Goal: Information Seeking & Learning: Learn about a topic

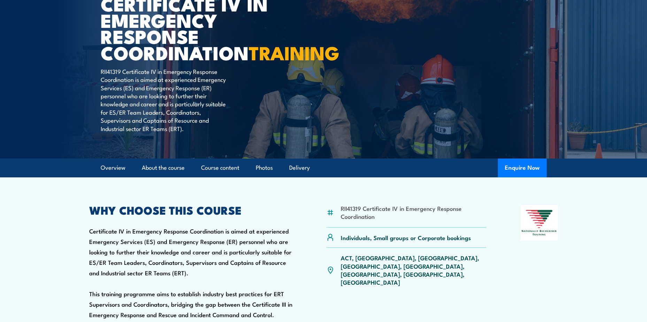
scroll to position [139, 0]
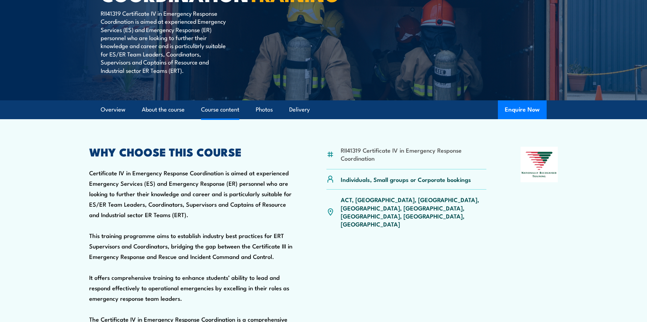
click at [229, 119] on link "Course content" at bounding box center [220, 109] width 38 height 18
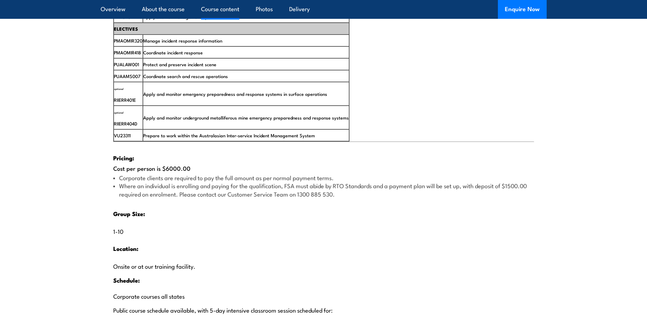
scroll to position [1276, 0]
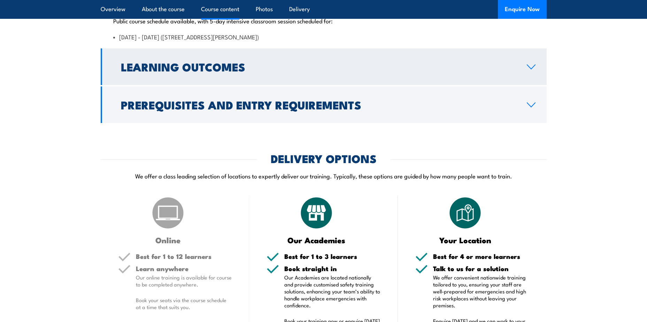
click at [229, 71] on h2 "Learning Outcomes" at bounding box center [318, 67] width 395 height 10
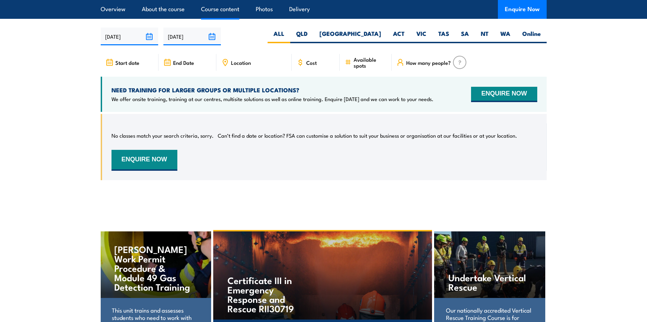
scroll to position [1083, 0]
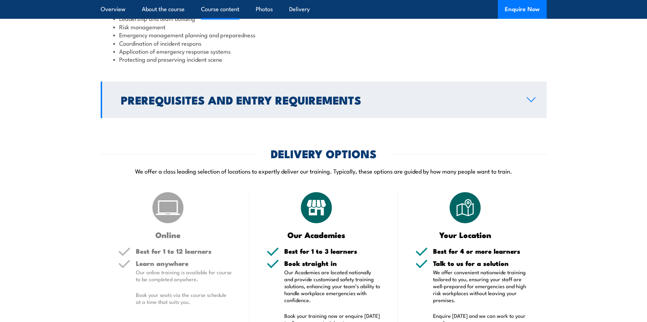
click at [253, 118] on link "Prerequisites and Entry Requirements" at bounding box center [324, 100] width 446 height 37
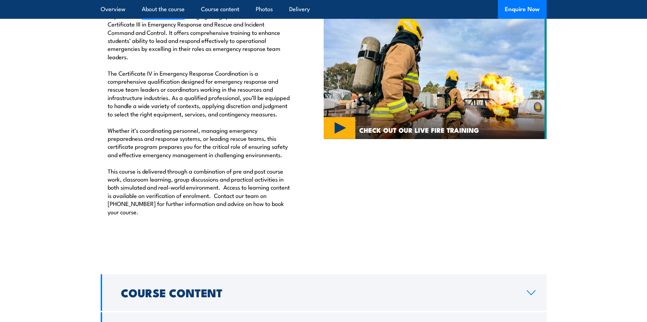
scroll to position [874, 0]
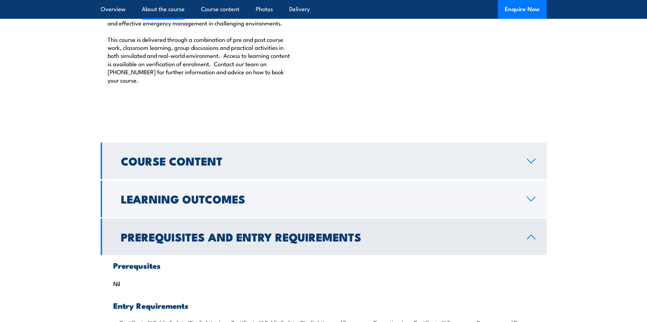
click at [224, 179] on link "Course Content" at bounding box center [324, 160] width 446 height 37
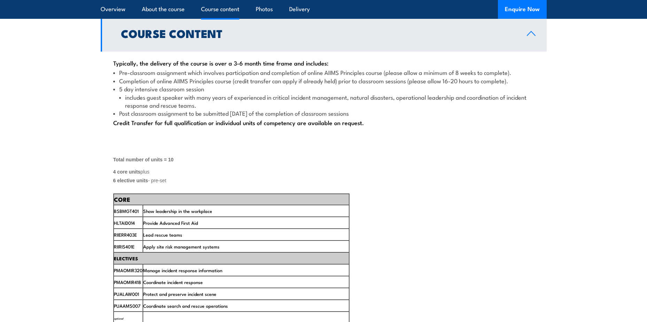
scroll to position [1013, 0]
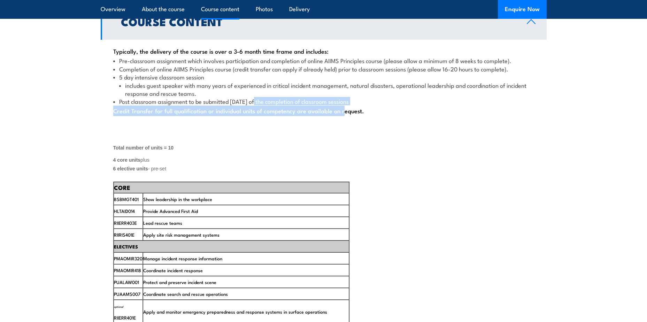
drag, startPoint x: 253, startPoint y: 129, endPoint x: 339, endPoint y: 133, distance: 86.8
click at [339, 133] on div "Typically, the delivery of the course is over a 3-6 month time frame and includ…" at bounding box center [324, 297] width 446 height 514
click at [340, 133] on div "Typically, the delivery of the course is over a 3-6 month time frame and includ…" at bounding box center [324, 297] width 446 height 514
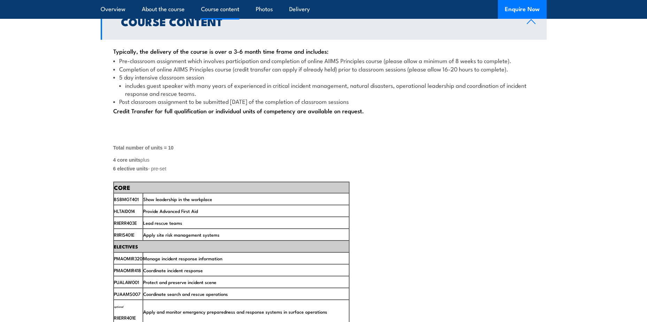
click at [384, 133] on div "Typically, the delivery of the course is over a 3-6 month time frame and includ…" at bounding box center [324, 297] width 446 height 514
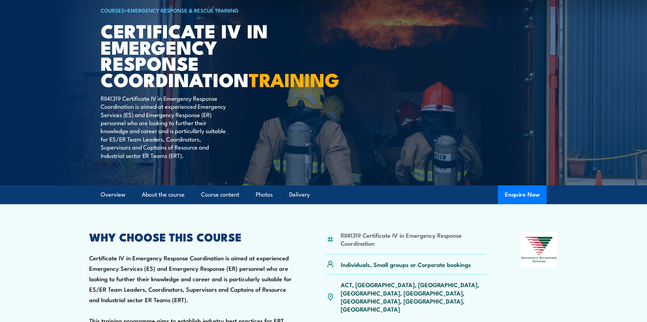
scroll to position [0, 0]
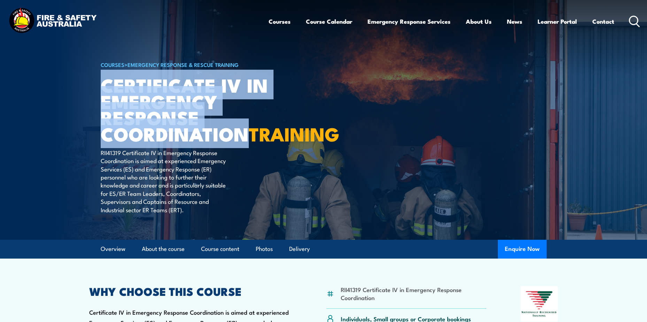
drag, startPoint x: 102, startPoint y: 79, endPoint x: 248, endPoint y: 134, distance: 156.4
click at [248, 134] on h1 "Certificate IV in Emergency Response Coordination TRAINING" at bounding box center [187, 109] width 172 height 65
copy h1 "Certificate IV in Emergency Response Coordination"
